Goal: Task Accomplishment & Management: Use online tool/utility

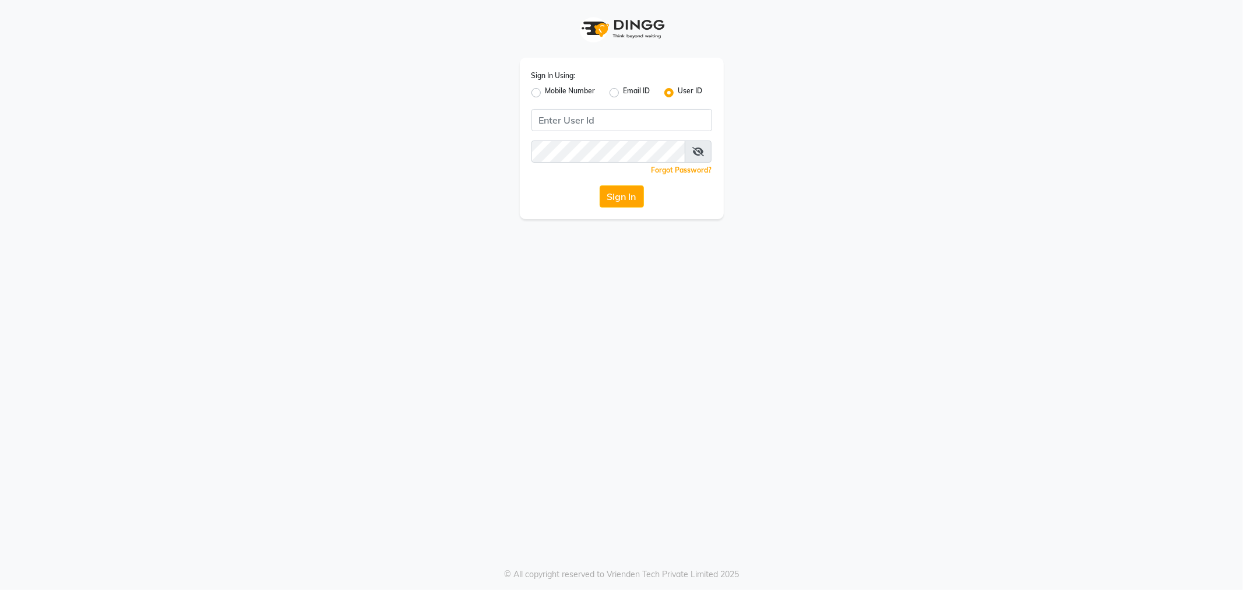
click at [546, 94] on label "Mobile Number" at bounding box center [571, 93] width 50 height 14
click at [546, 93] on input "Mobile Number" at bounding box center [550, 90] width 8 height 8
radio input "true"
radio input "false"
click at [596, 117] on input "Username" at bounding box center [642, 120] width 142 height 22
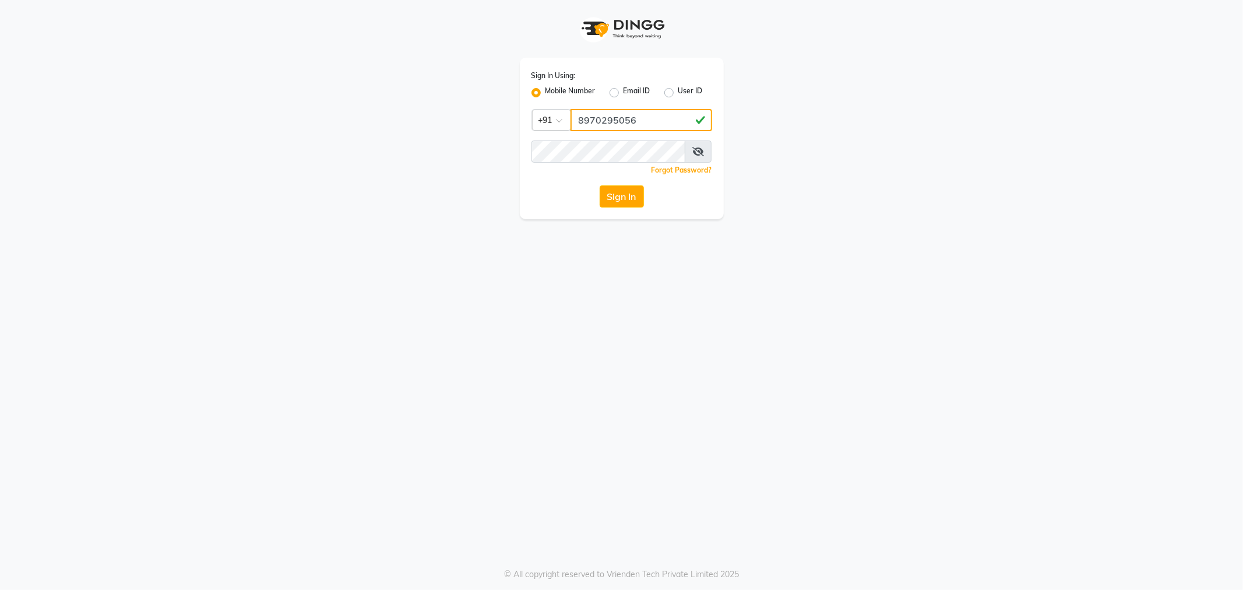
type input "8970295056"
click at [621, 192] on button "Sign In" at bounding box center [622, 196] width 44 height 22
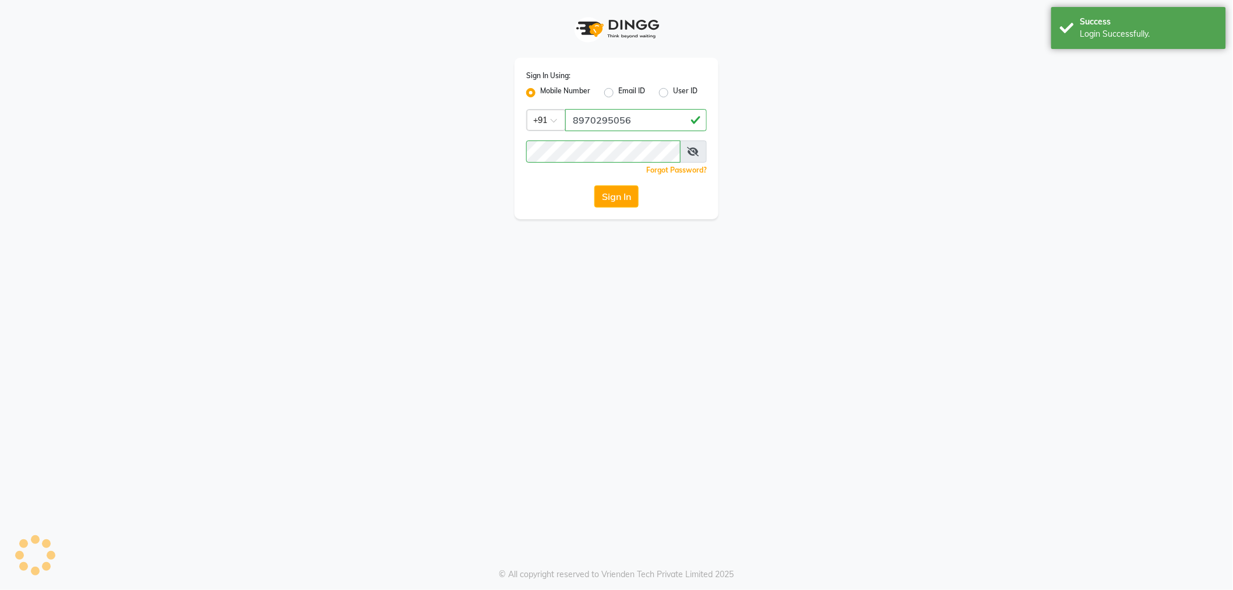
select select "100"
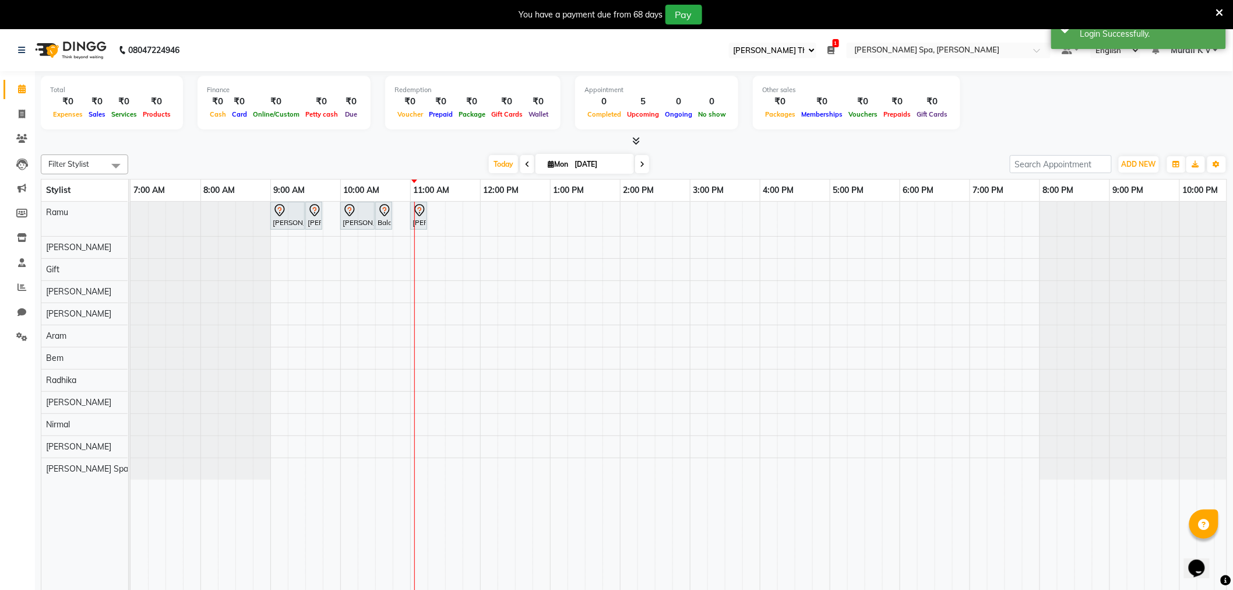
click at [838, 53] on ul "Select Register [PERSON_NAME] The Spa 1 Daily Open Registers nothing to show Se…" at bounding box center [889, 51] width 333 height 16
click at [835, 48] on icon at bounding box center [831, 50] width 7 height 8
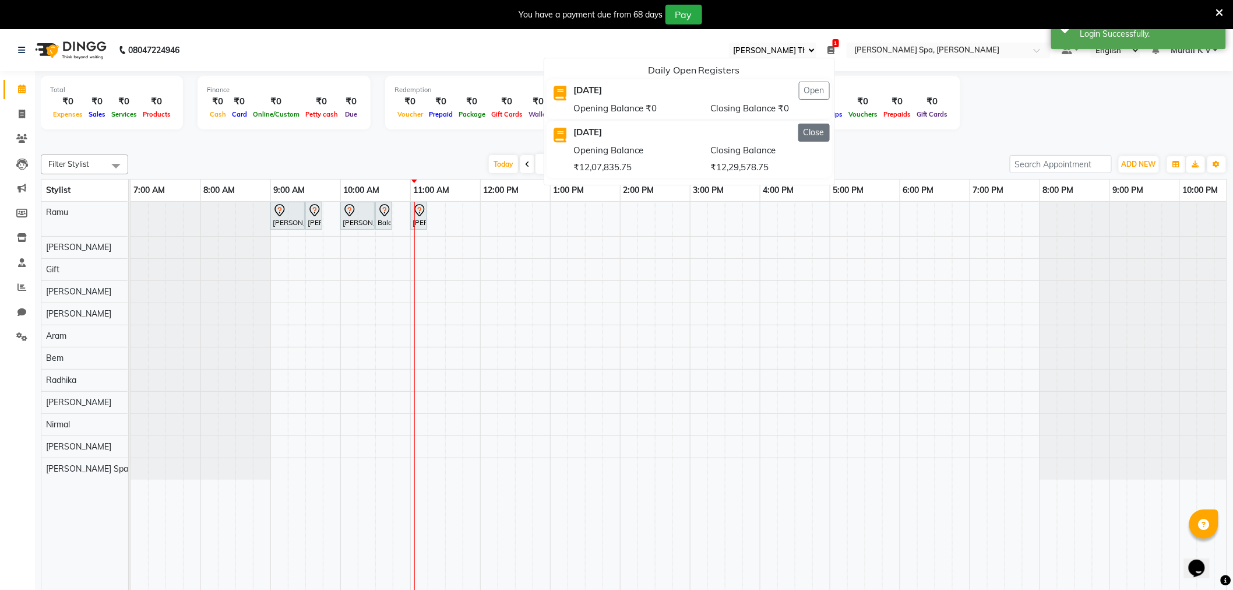
click at [816, 131] on button "Close" at bounding box center [814, 133] width 31 height 18
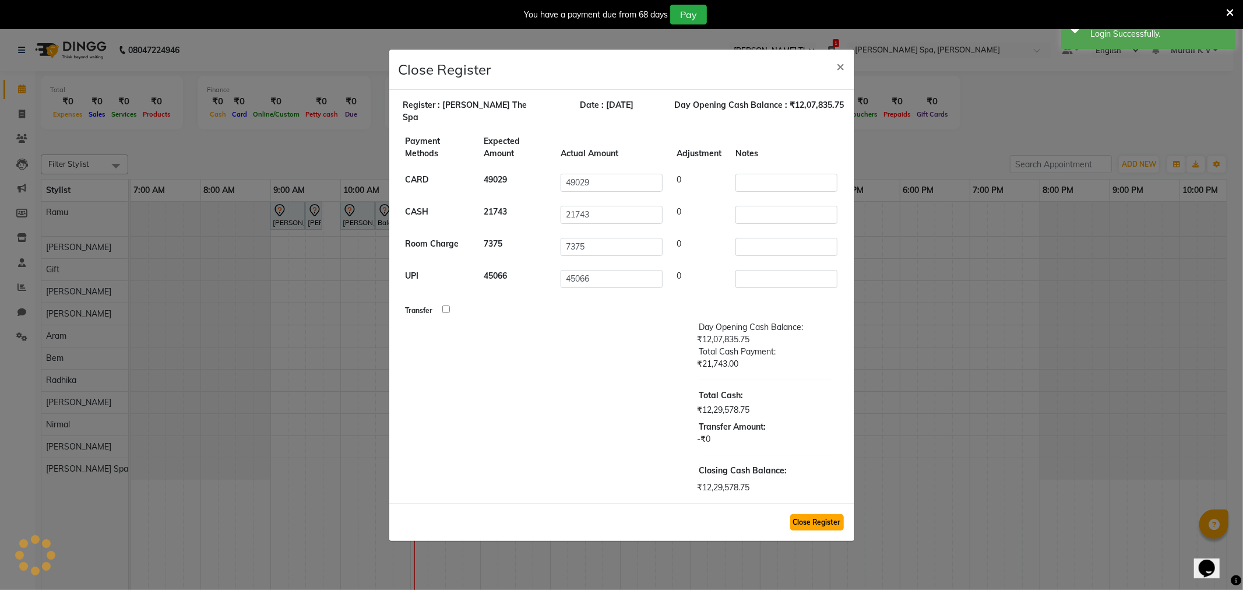
click at [804, 514] on button "Close Register" at bounding box center [817, 522] width 54 height 16
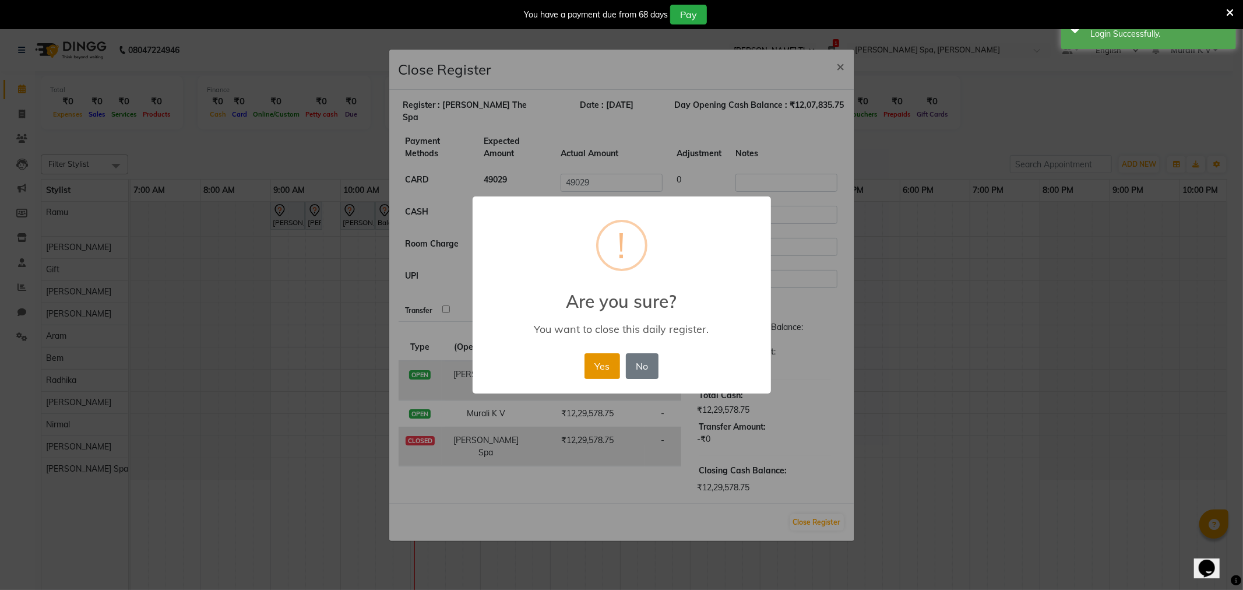
click at [589, 366] on button "Yes" at bounding box center [603, 366] width 36 height 26
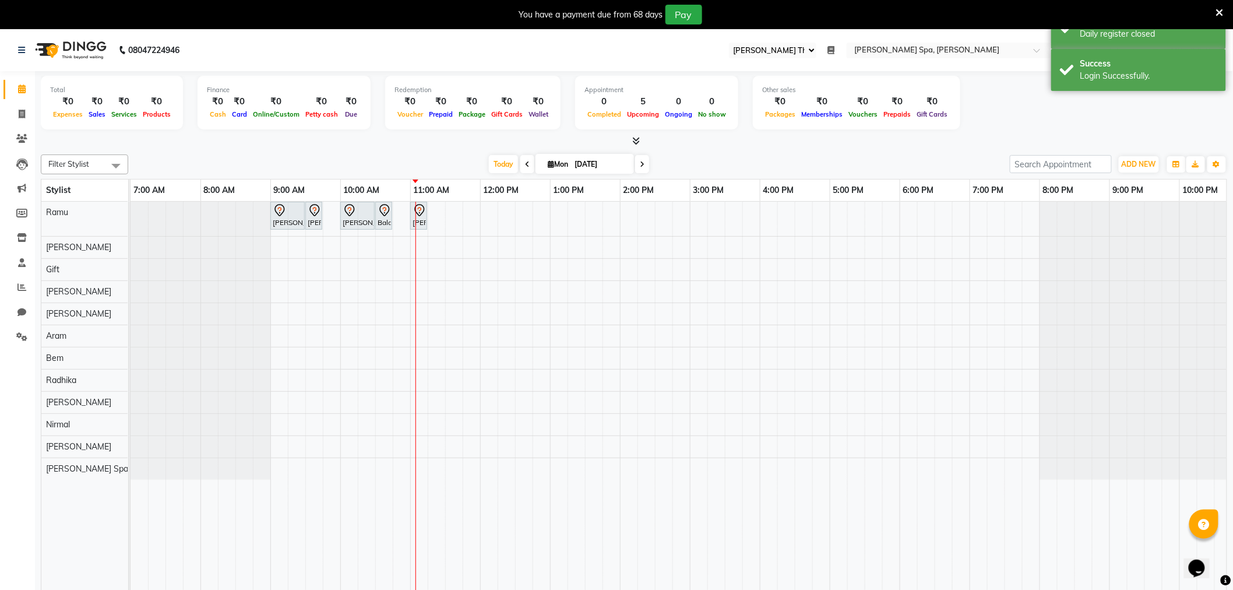
click at [1222, 12] on icon at bounding box center [1221, 13] width 8 height 10
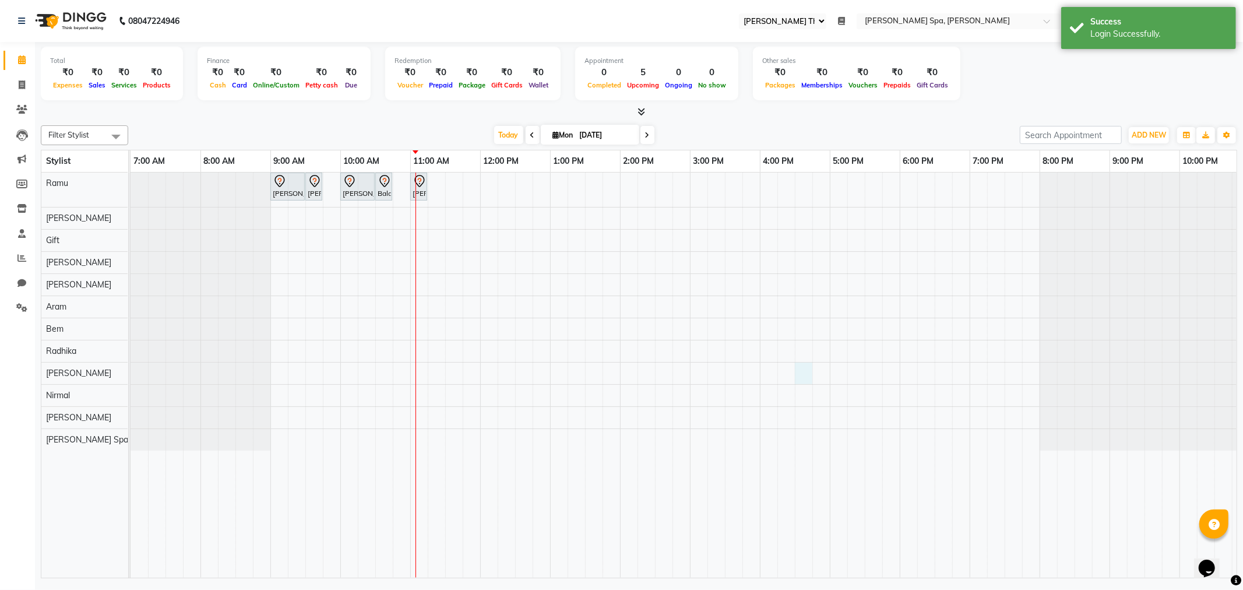
click at [797, 367] on div "[PERSON_NAME] [PERSON_NAME], TK01, 09:00 AM-09:30 AM, Hair Cut Men (Stylist) [P…" at bounding box center [725, 376] width 1189 height 406
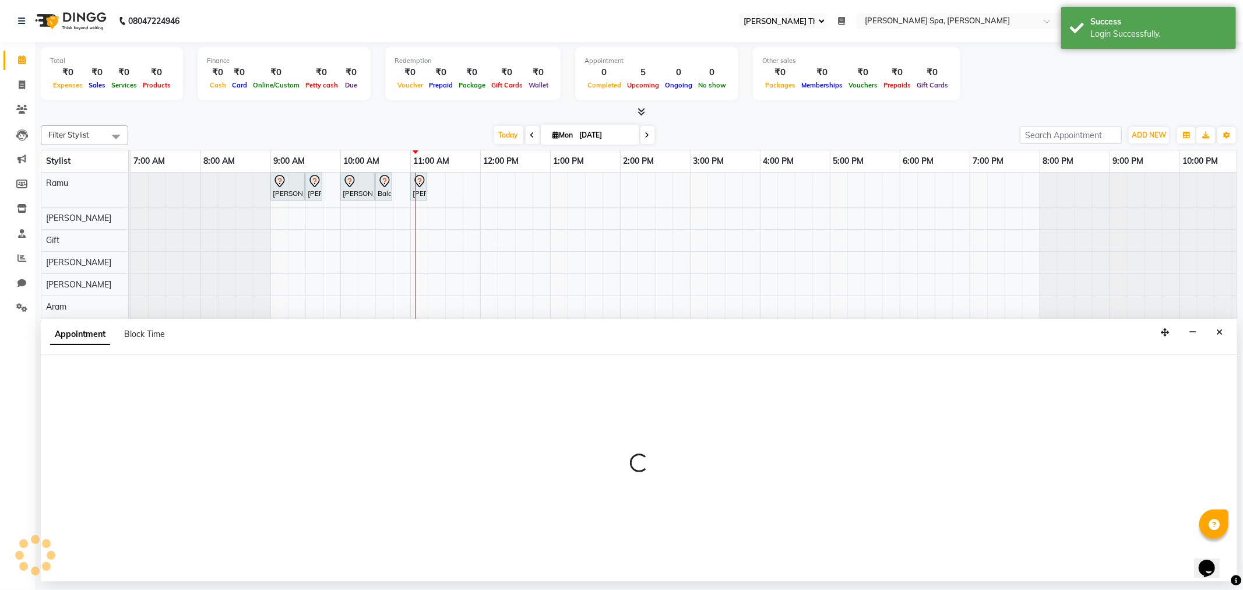
select select "84964"
select select "990"
select select "tentative"
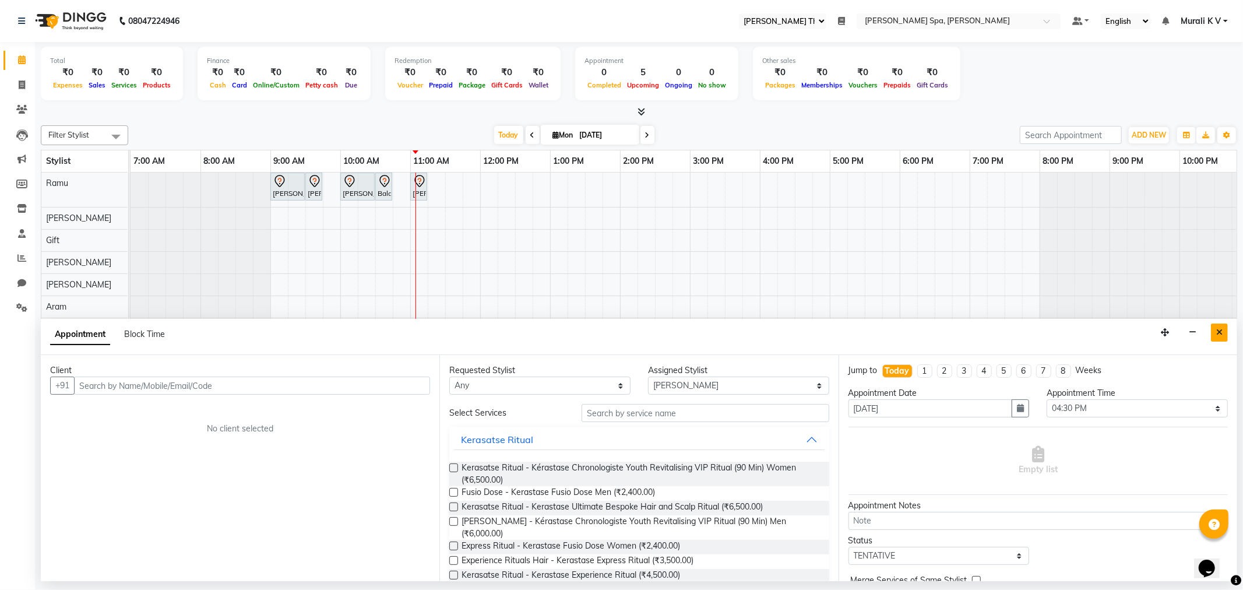
click at [1225, 331] on button "Close" at bounding box center [1219, 333] width 17 height 18
